Goal: Find specific page/section: Find specific page/section

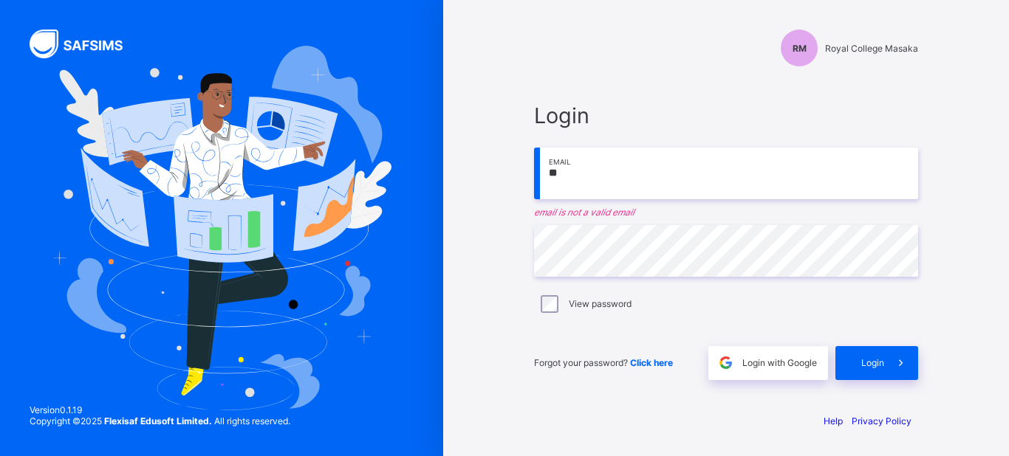
type input "*"
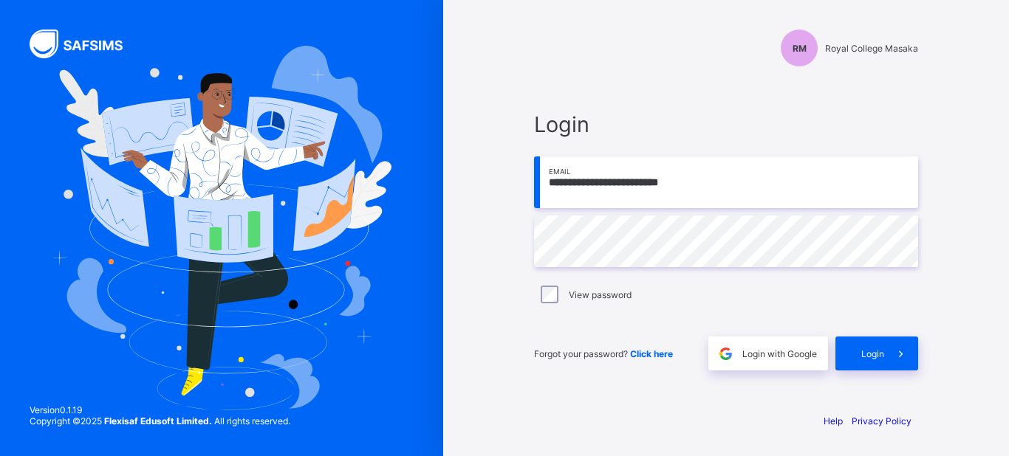
type input "**********"
click at [887, 363] on span at bounding box center [901, 354] width 34 height 34
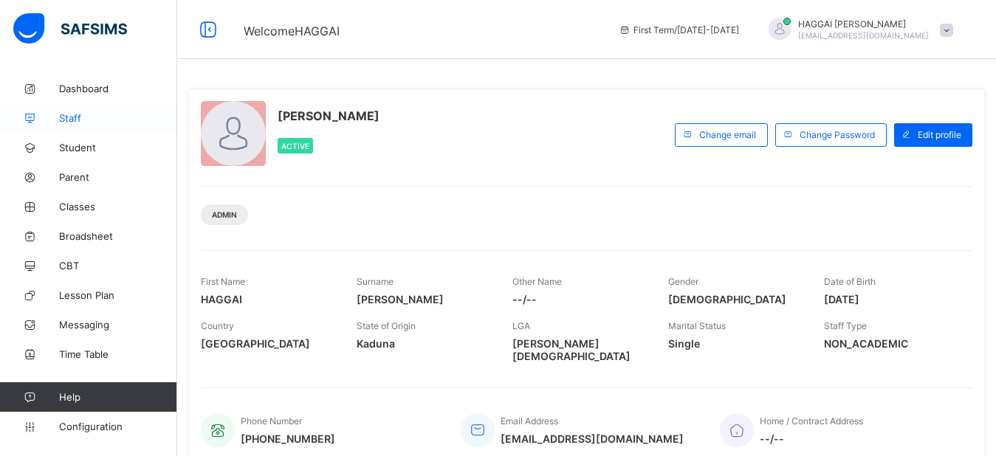
click at [78, 126] on link "Staff" at bounding box center [88, 118] width 177 height 30
